Goal: Use online tool/utility: Utilize a website feature to perform a specific function

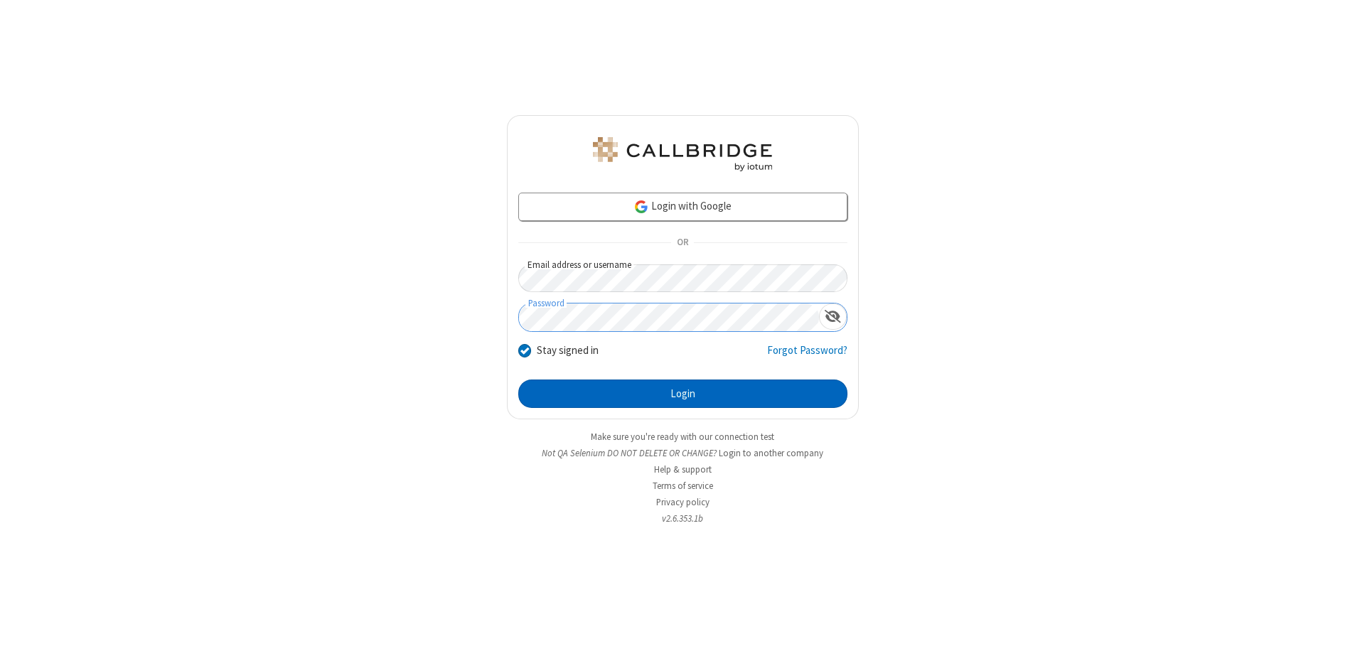
click at [683, 394] on button "Login" at bounding box center [682, 394] width 329 height 28
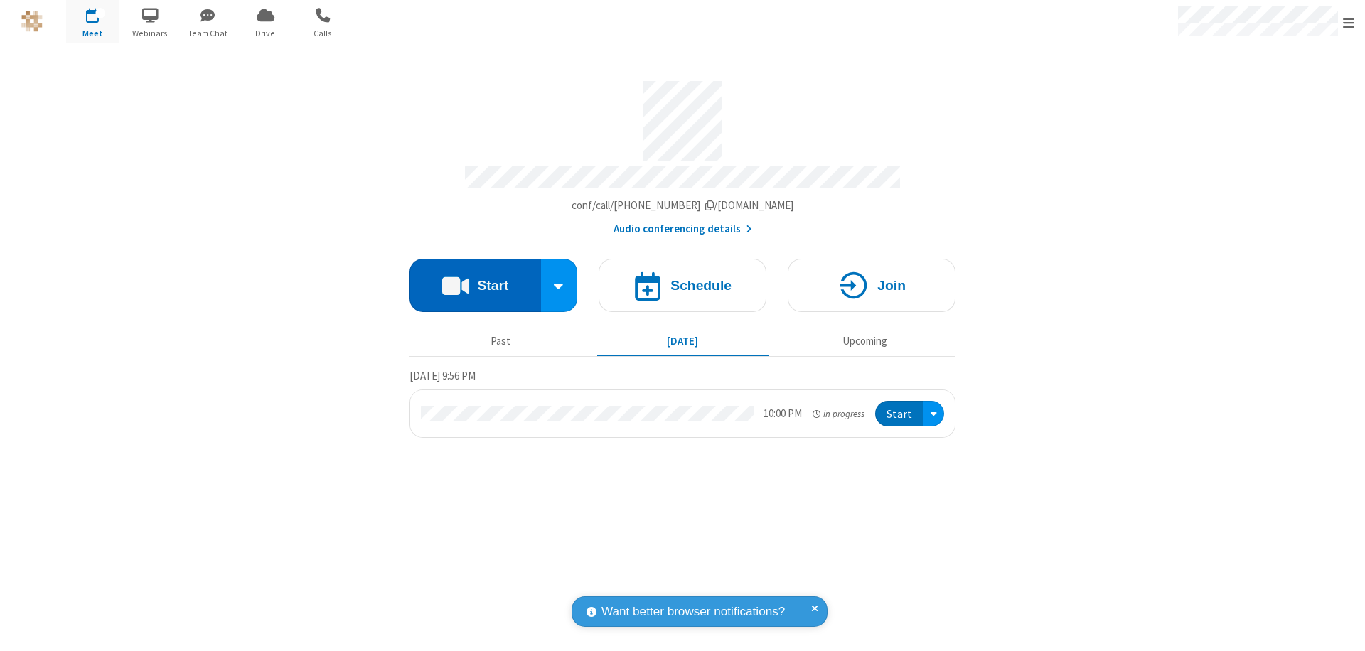
click at [475, 279] on button "Start" at bounding box center [476, 285] width 132 height 53
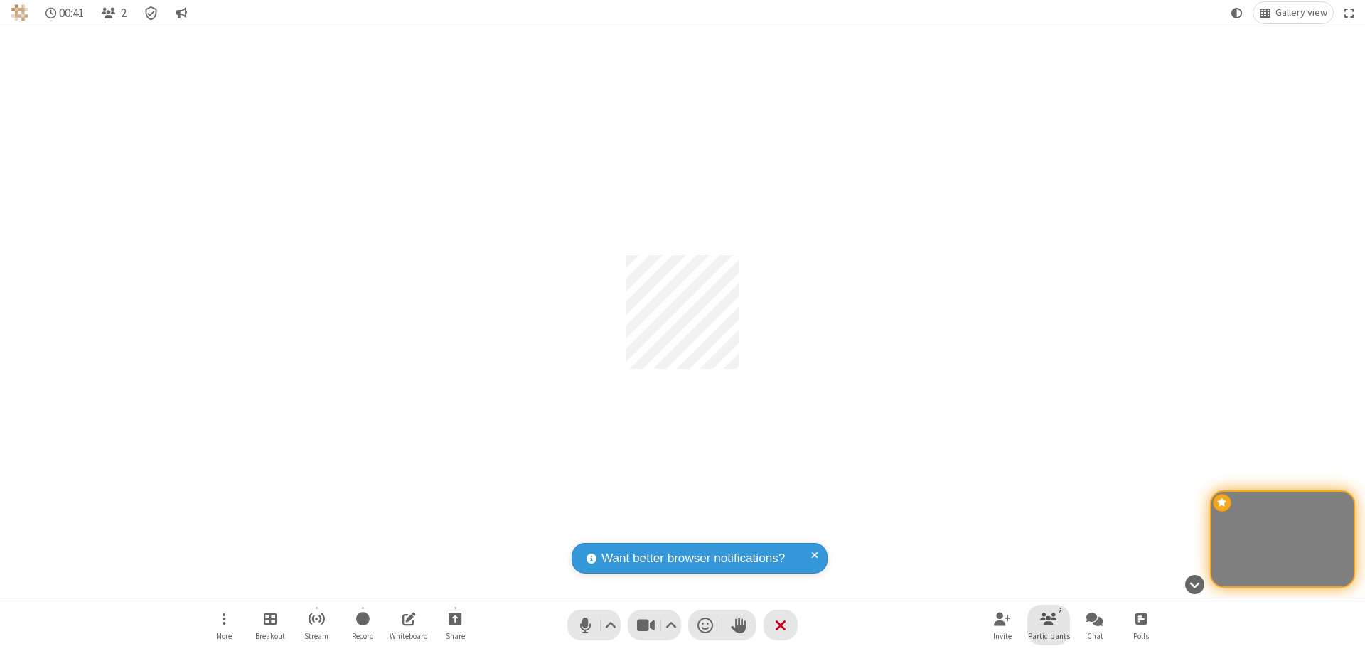
click at [1049, 636] on span "Participants" at bounding box center [1049, 636] width 42 height 9
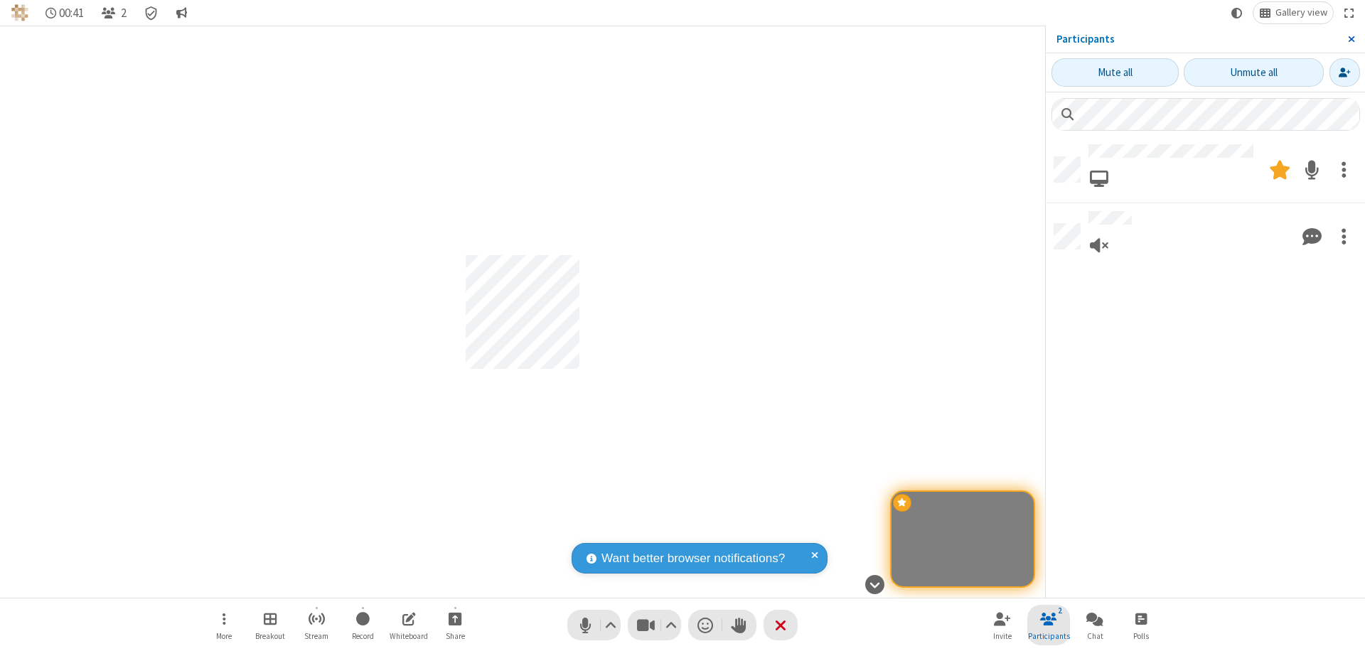
click at [1351, 39] on span "Close sidebar" at bounding box center [1351, 38] width 7 height 11
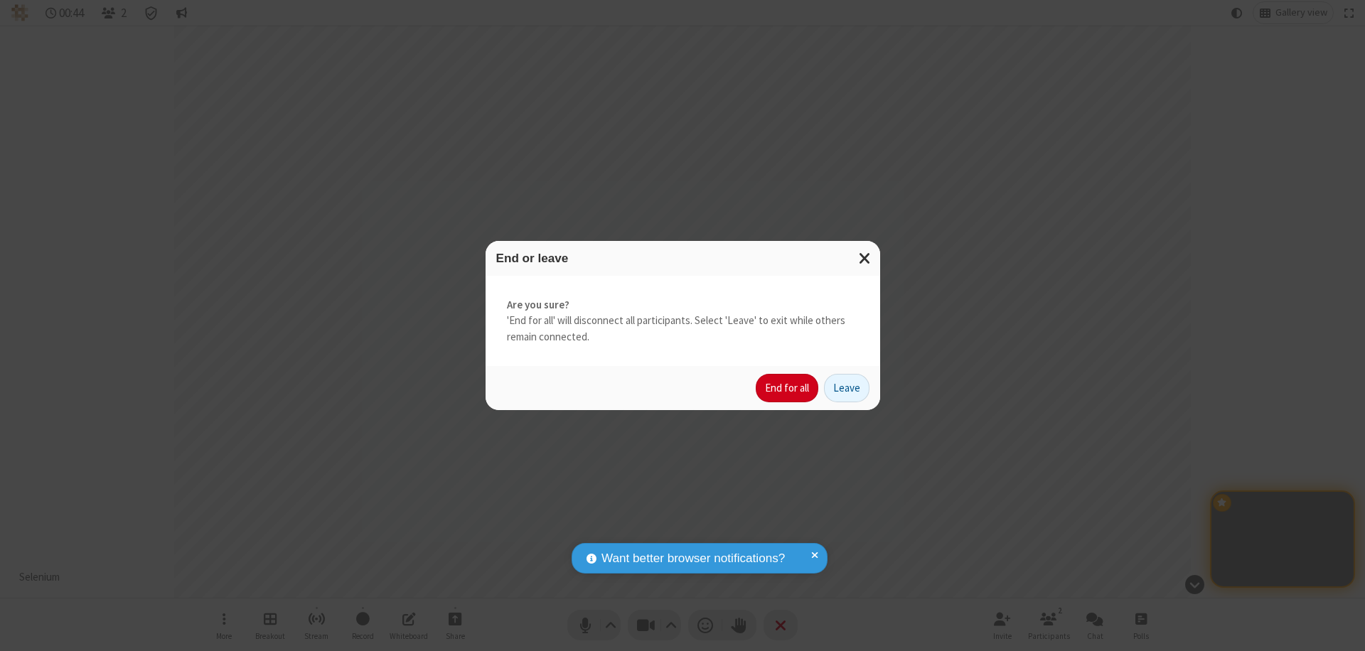
click at [788, 388] on button "End for all" at bounding box center [787, 388] width 63 height 28
